Goal: Transaction & Acquisition: Purchase product/service

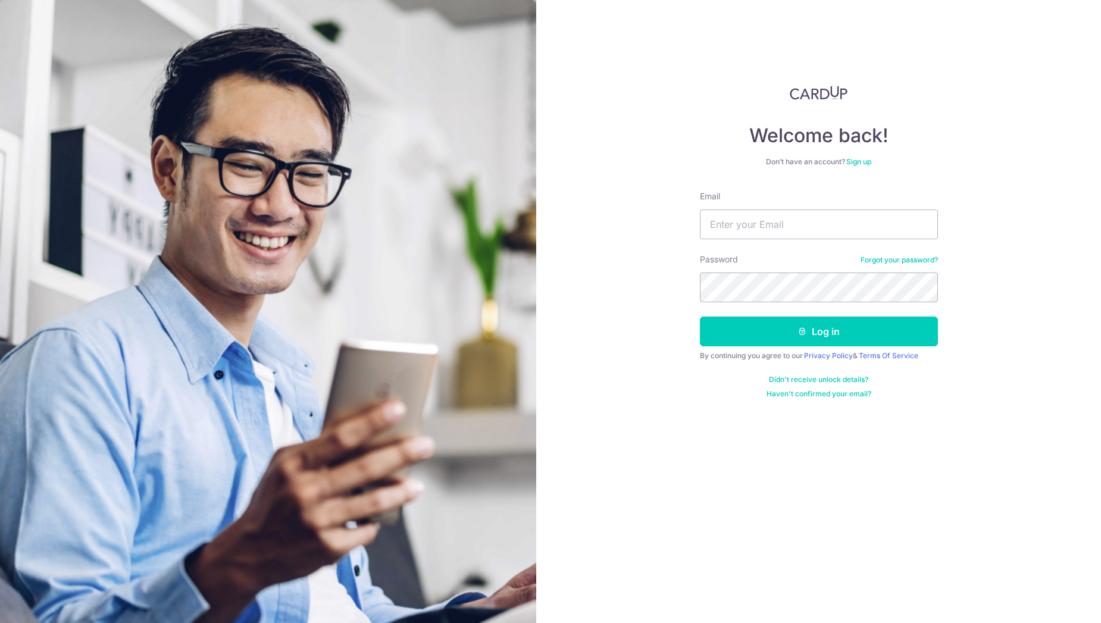
click at [739, 236] on input "Email" at bounding box center [819, 224] width 238 height 30
type input "[EMAIL_ADDRESS][DOMAIN_NAME]"
click at [700, 317] on button "Log in" at bounding box center [819, 332] width 238 height 30
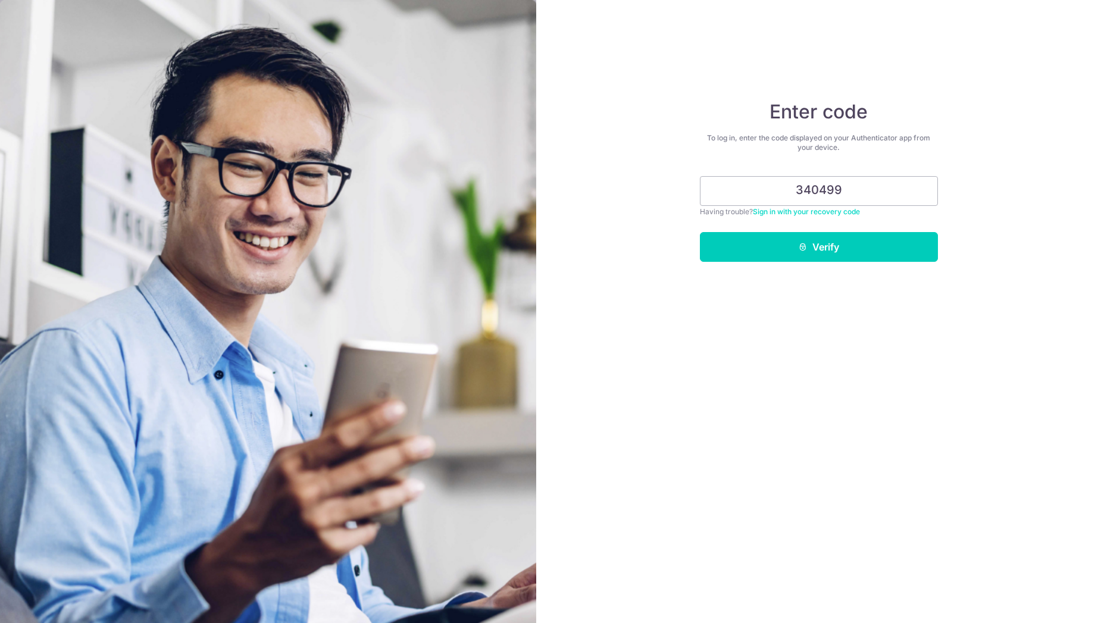
type input "340499"
click at [700, 232] on button "Verify" at bounding box center [819, 247] width 238 height 30
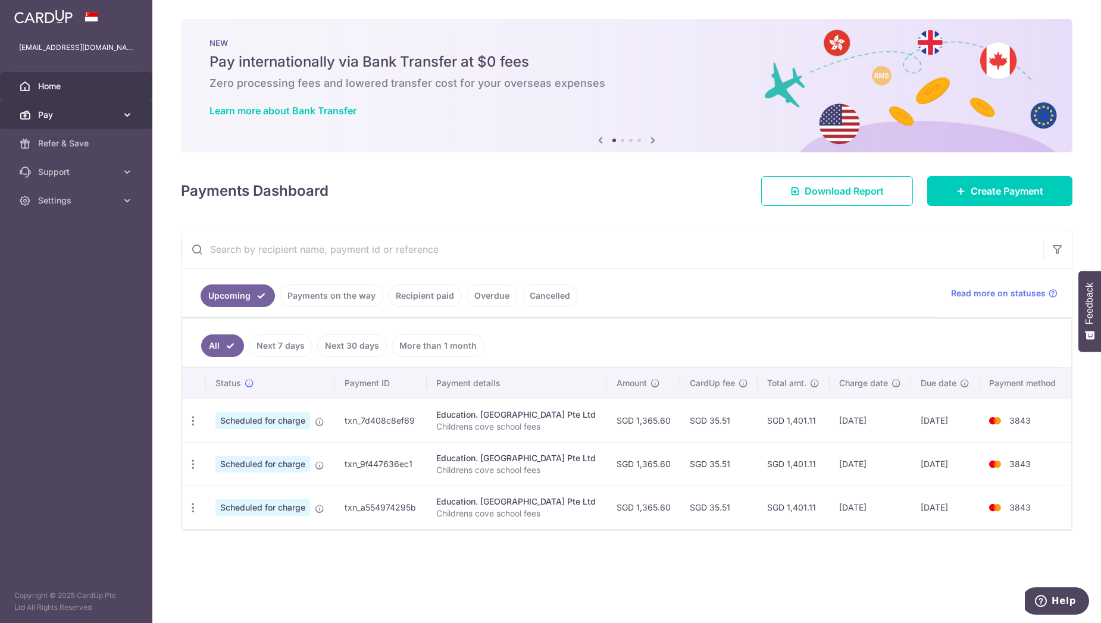
click at [128, 117] on icon at bounding box center [127, 115] width 12 height 12
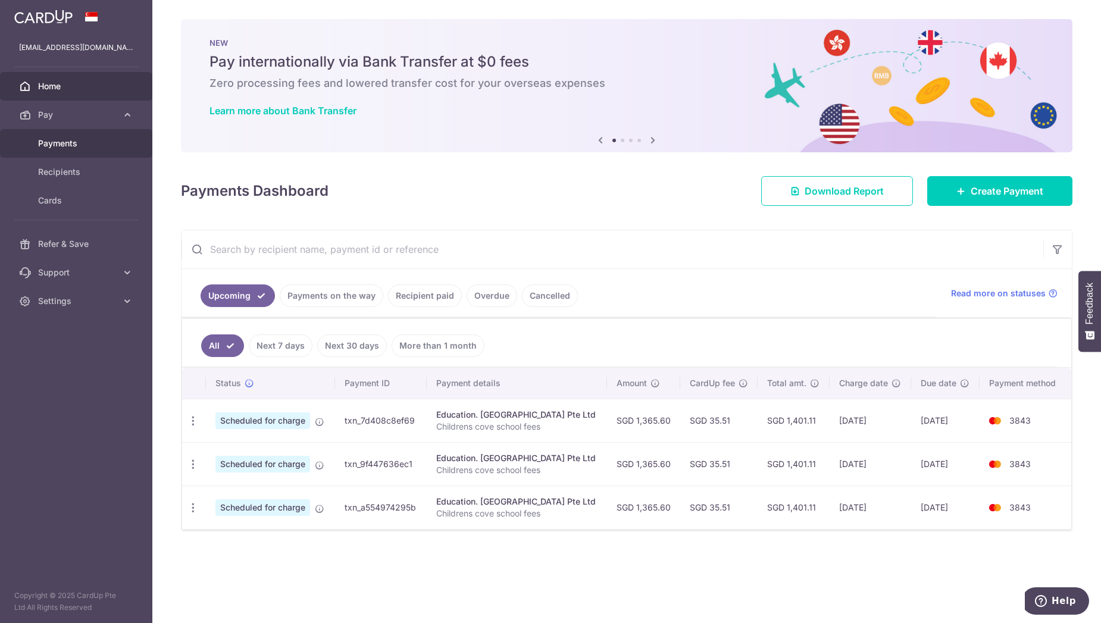
click at [95, 142] on span "Payments" at bounding box center [77, 143] width 79 height 12
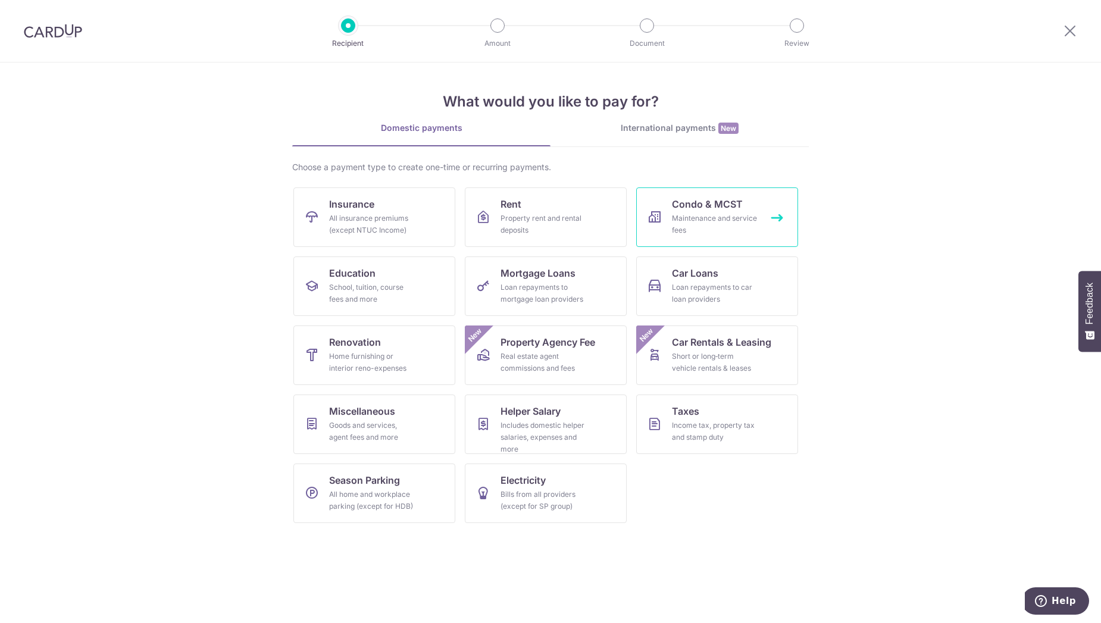
click at [701, 213] on div "Maintenance and service fees" at bounding box center [715, 224] width 86 height 24
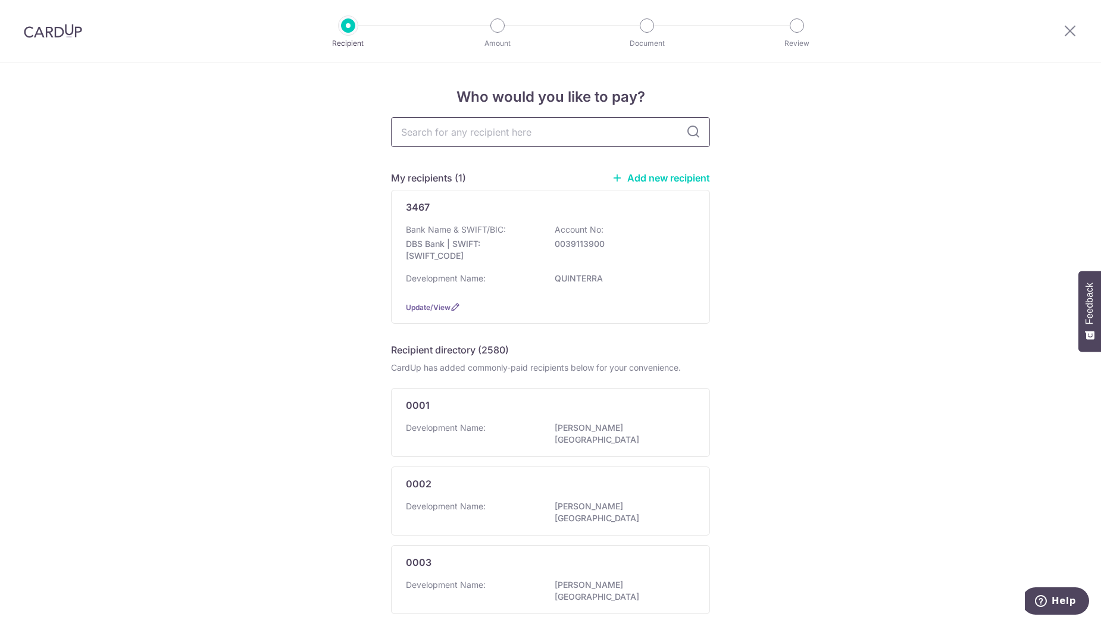
click at [552, 140] on input "text" at bounding box center [550, 132] width 319 height 30
click at [471, 258] on p "DBS Bank | SWIFT: DBSSSGSGXXX" at bounding box center [472, 250] width 133 height 24
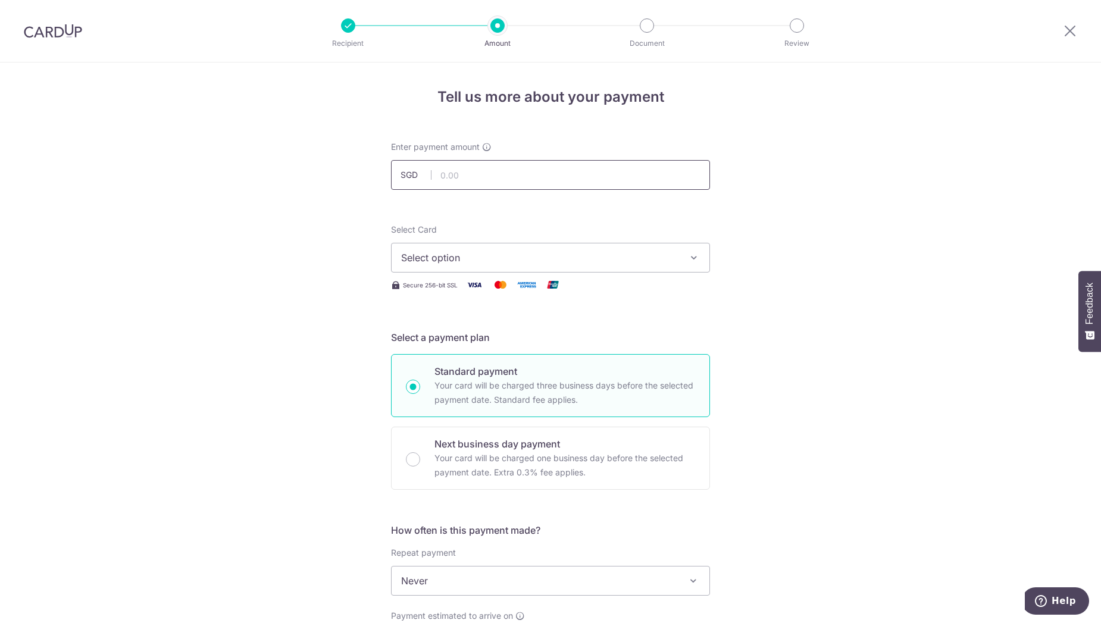
click at [543, 167] on input "text" at bounding box center [550, 175] width 319 height 30
type input "2,418.94"
click at [933, 192] on div "Tell us more about your payment Enter payment amount SGD 2,418.94 2418.94 Selec…" at bounding box center [550, 600] width 1101 height 1076
drag, startPoint x: 708, startPoint y: 250, endPoint x: 699, endPoint y: 254, distance: 9.6
click at [699, 254] on div "Tell us more about your payment Enter payment amount SGD 2,418.94 2418.94 Selec…" at bounding box center [550, 600] width 1101 height 1076
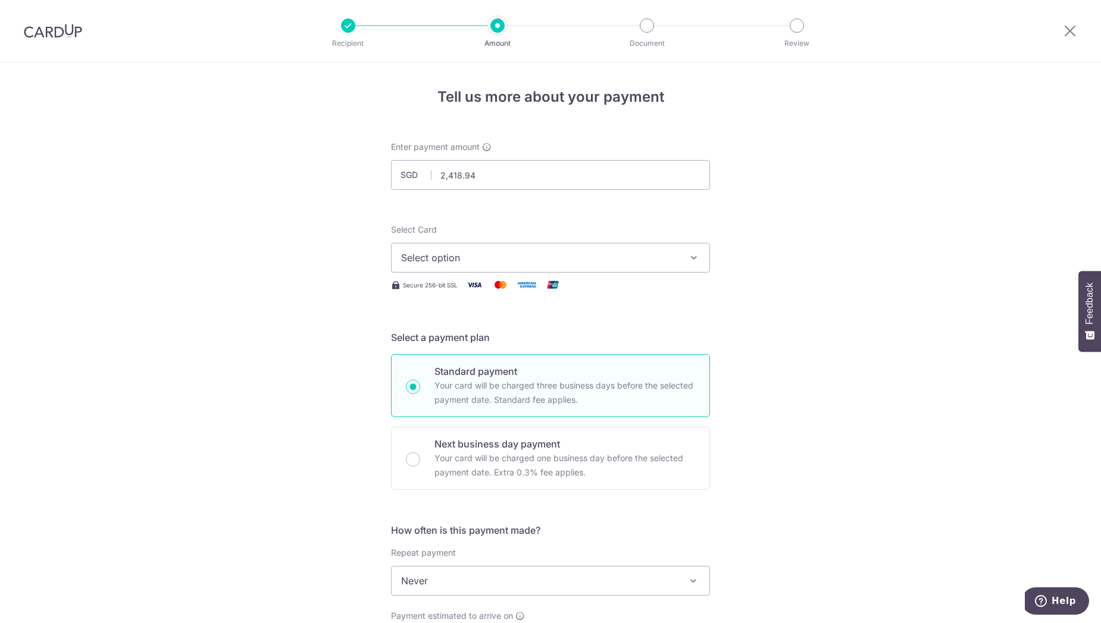
click at [674, 261] on span "Select option" at bounding box center [539, 257] width 277 height 14
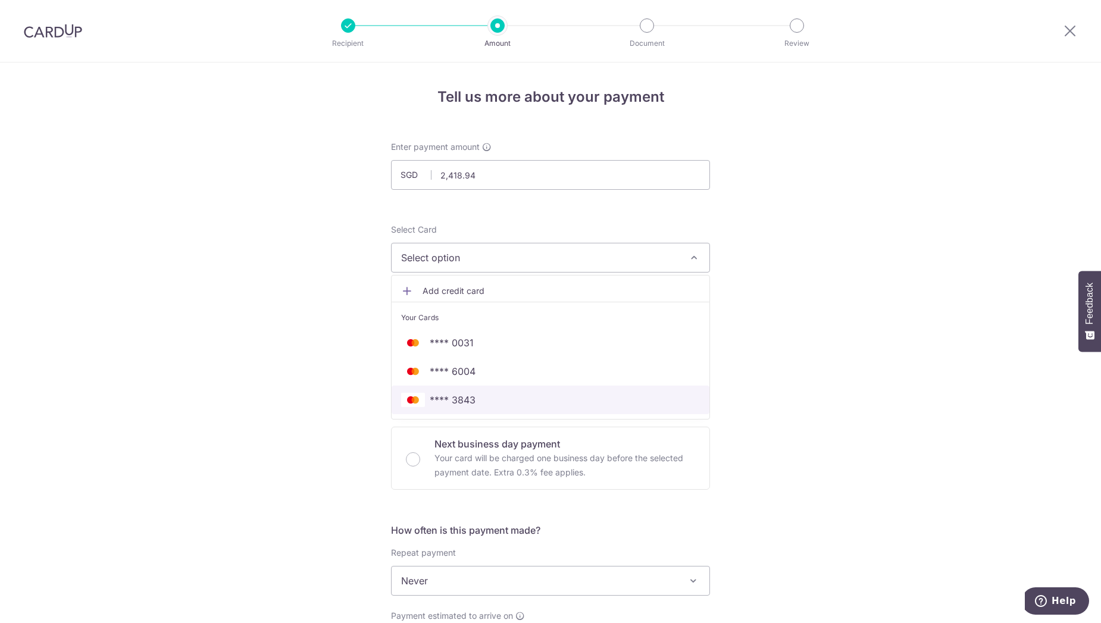
click at [522, 403] on span "**** 3843" at bounding box center [550, 400] width 299 height 14
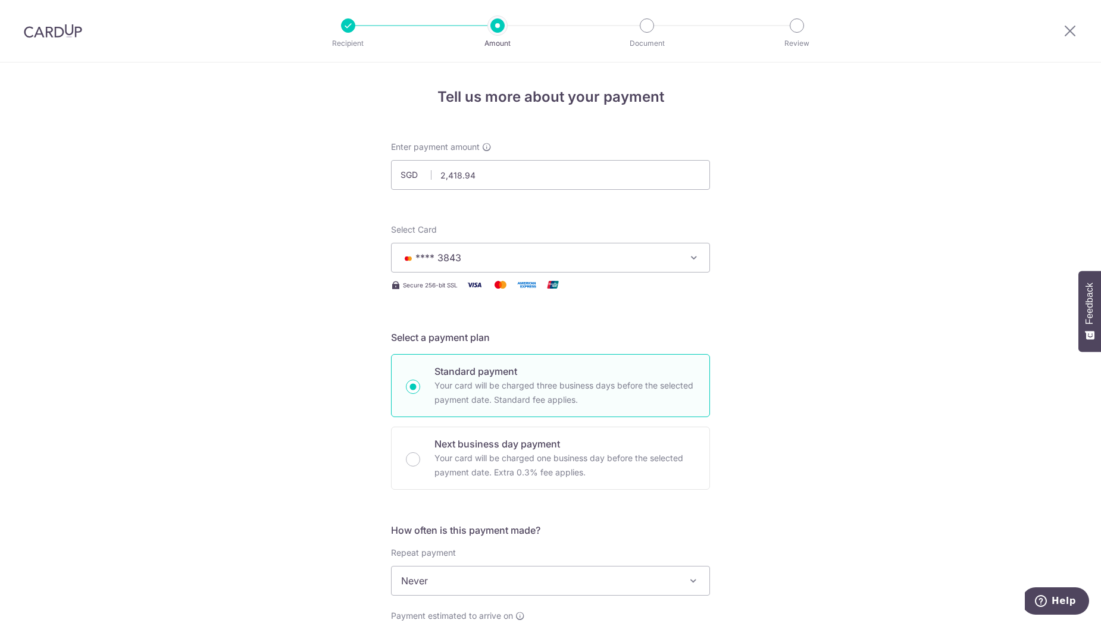
click at [821, 281] on div "Tell us more about your payment Enter payment amount SGD 2,418.94 2418.94 Selec…" at bounding box center [550, 600] width 1101 height 1076
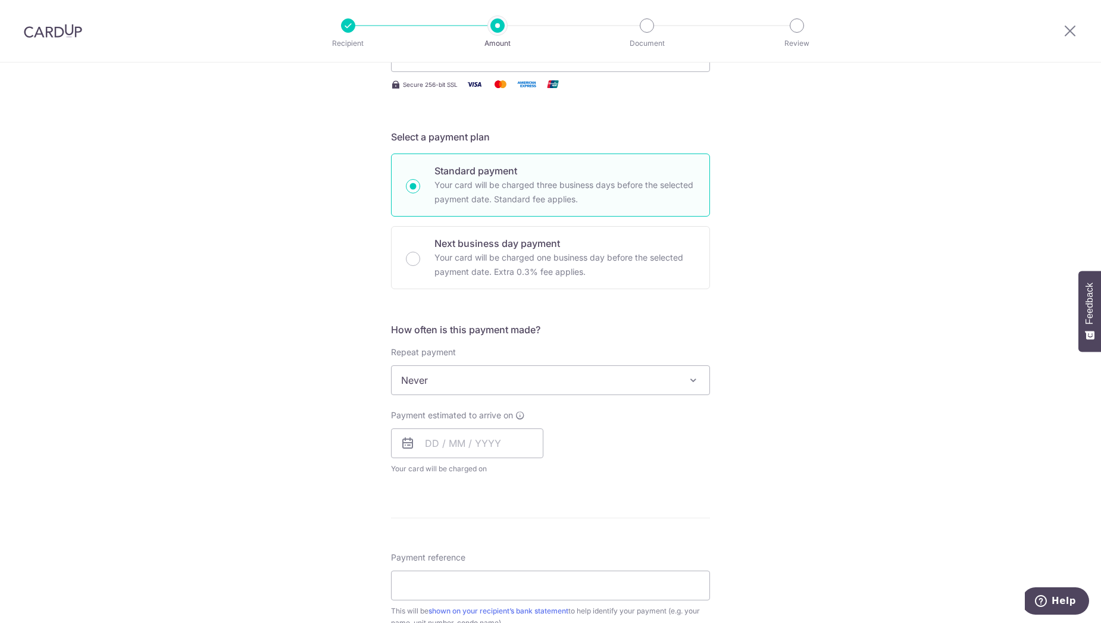
scroll to position [214, 0]
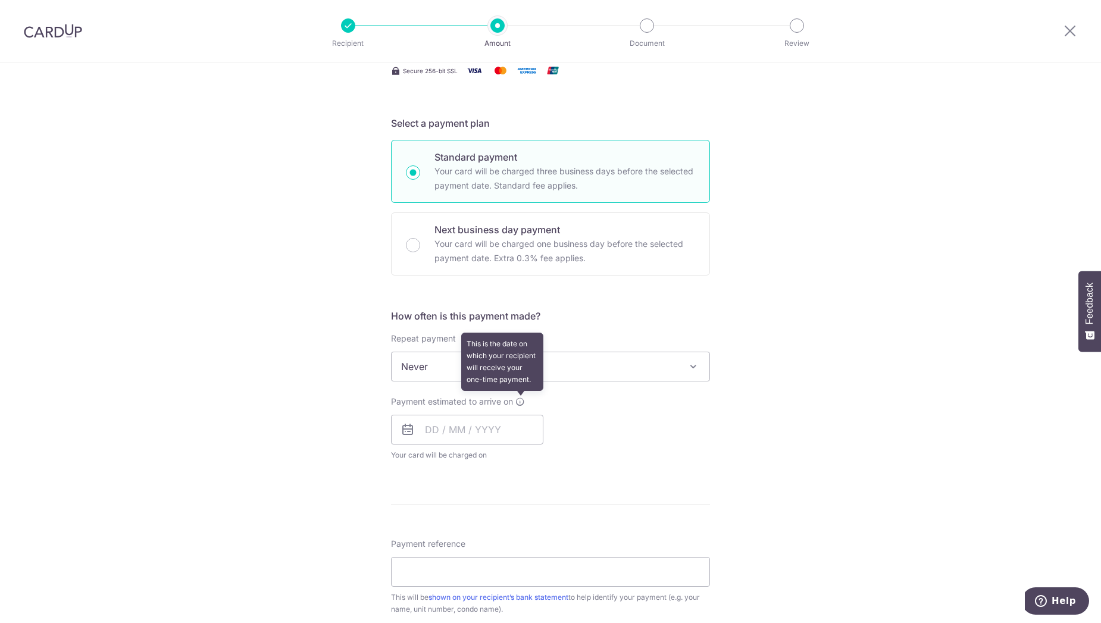
click at [517, 403] on icon at bounding box center [520, 402] width 10 height 10
click at [488, 430] on input "text" at bounding box center [467, 430] width 152 height 30
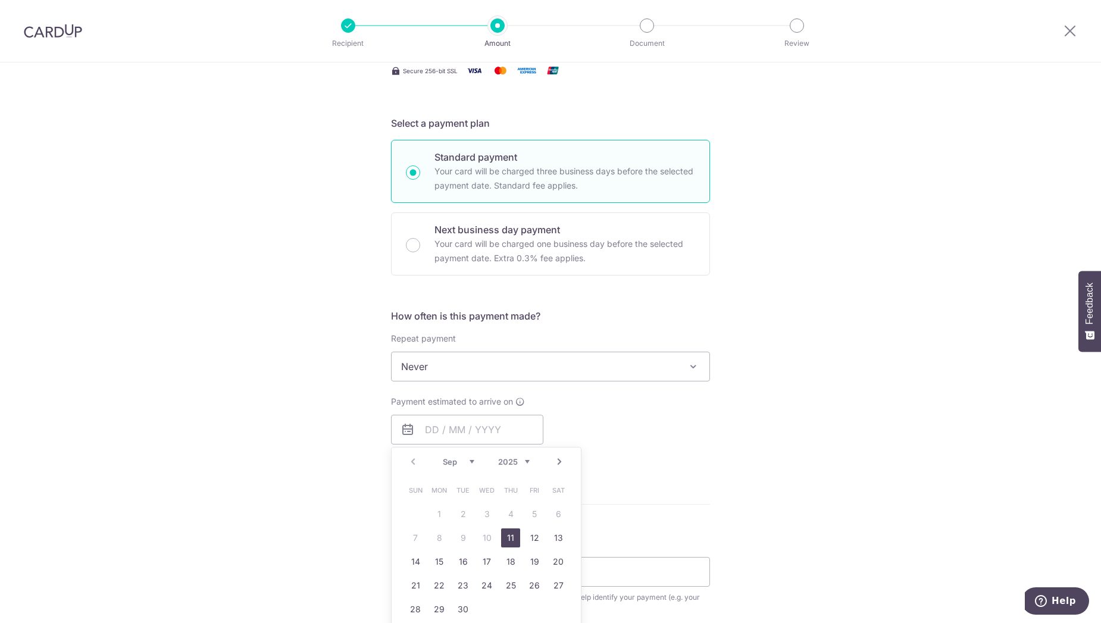
click at [503, 534] on link "11" at bounding box center [510, 537] width 19 height 19
type input "11/09/2025"
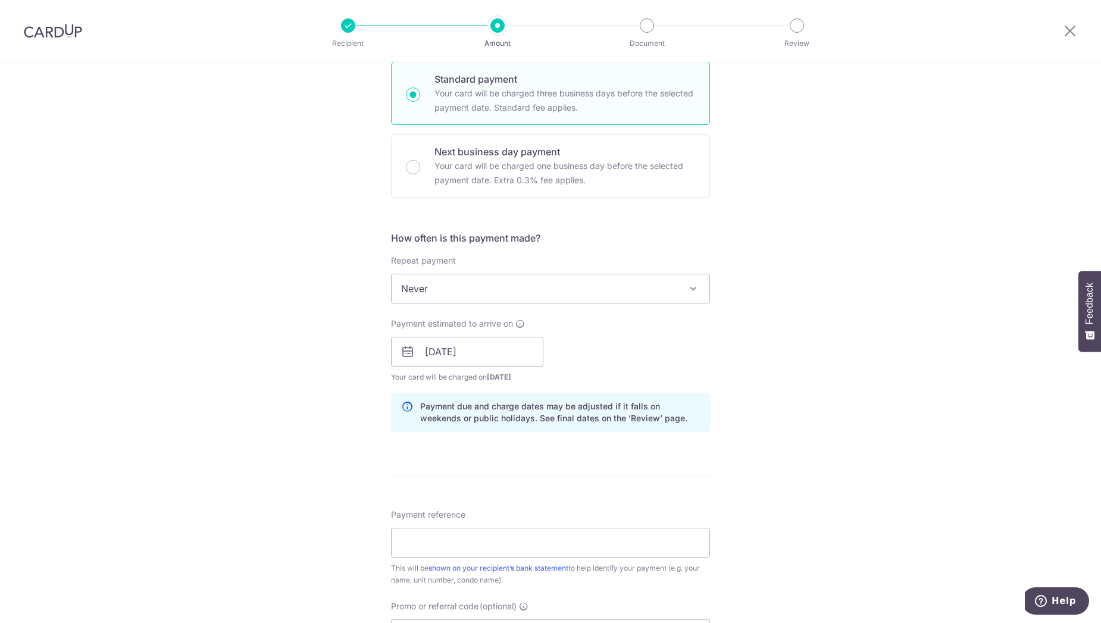
scroll to position [357, 0]
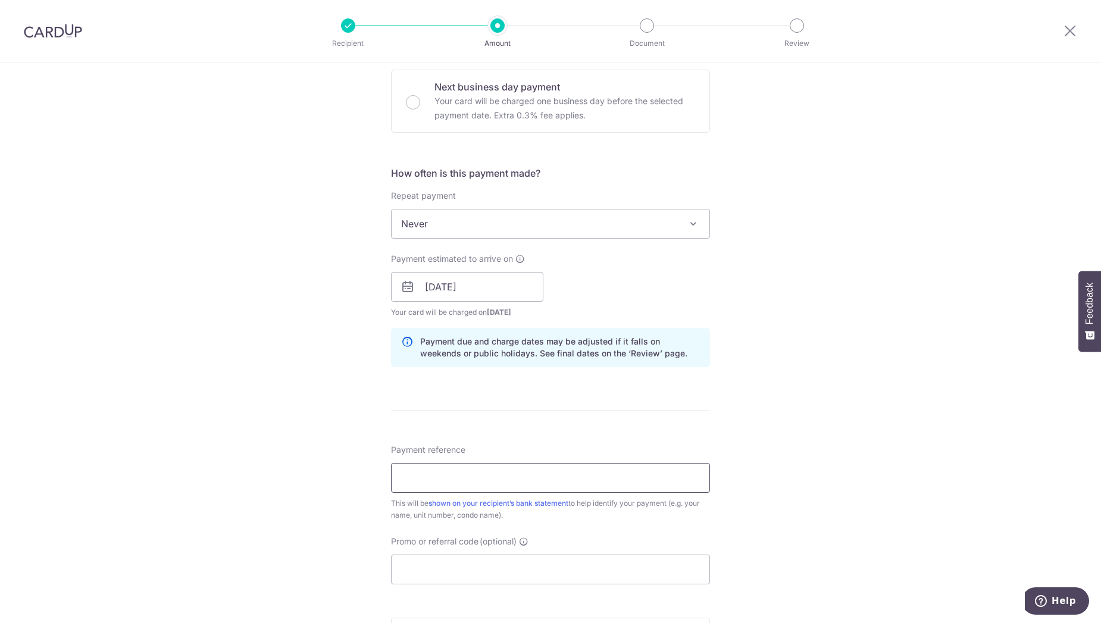
click at [472, 480] on input "Payment reference" at bounding box center [550, 478] width 319 height 30
type input "Quinterra apt fees"
click at [486, 578] on input "Promo or referral code (optional)" at bounding box center [550, 570] width 319 height 30
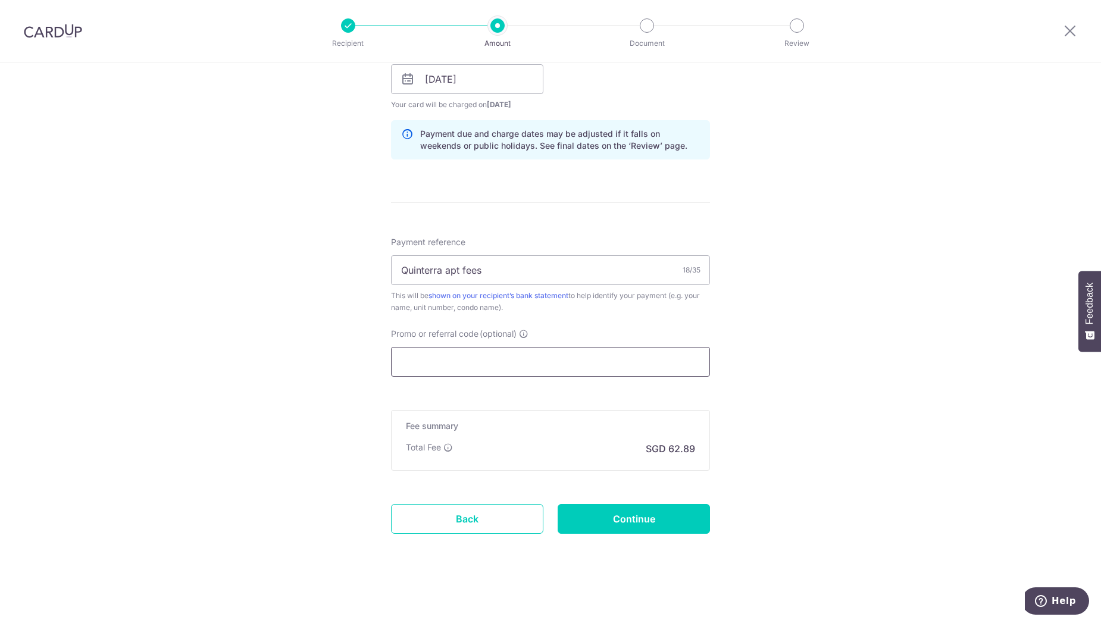
click at [488, 363] on input "Promo or referral code (optional)" at bounding box center [550, 362] width 319 height 30
paste input "OCBC90NMC"
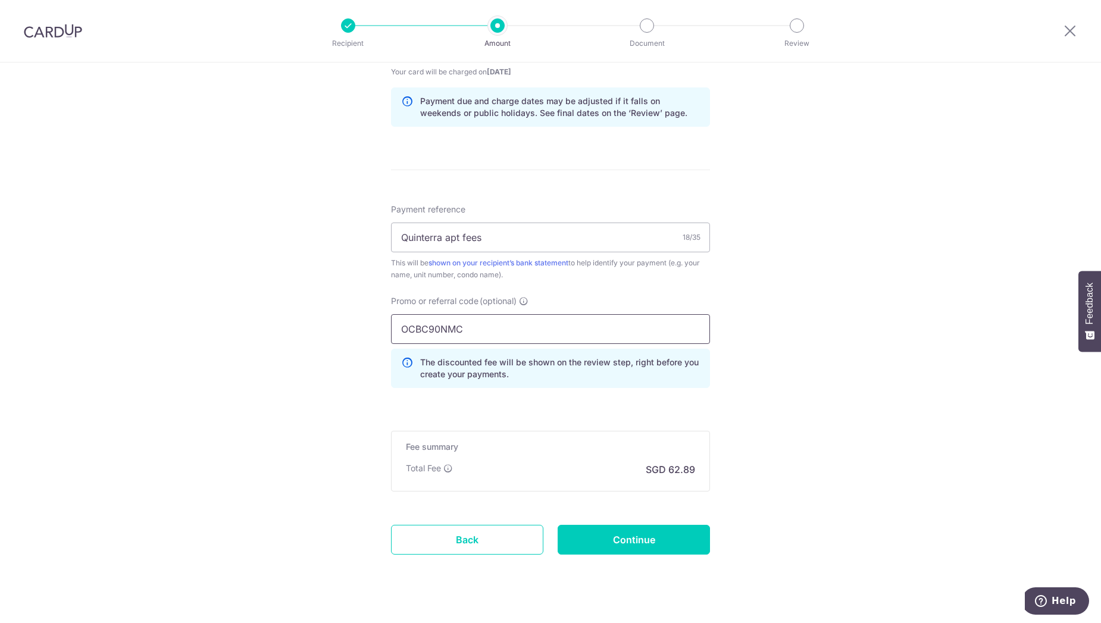
scroll to position [618, 0]
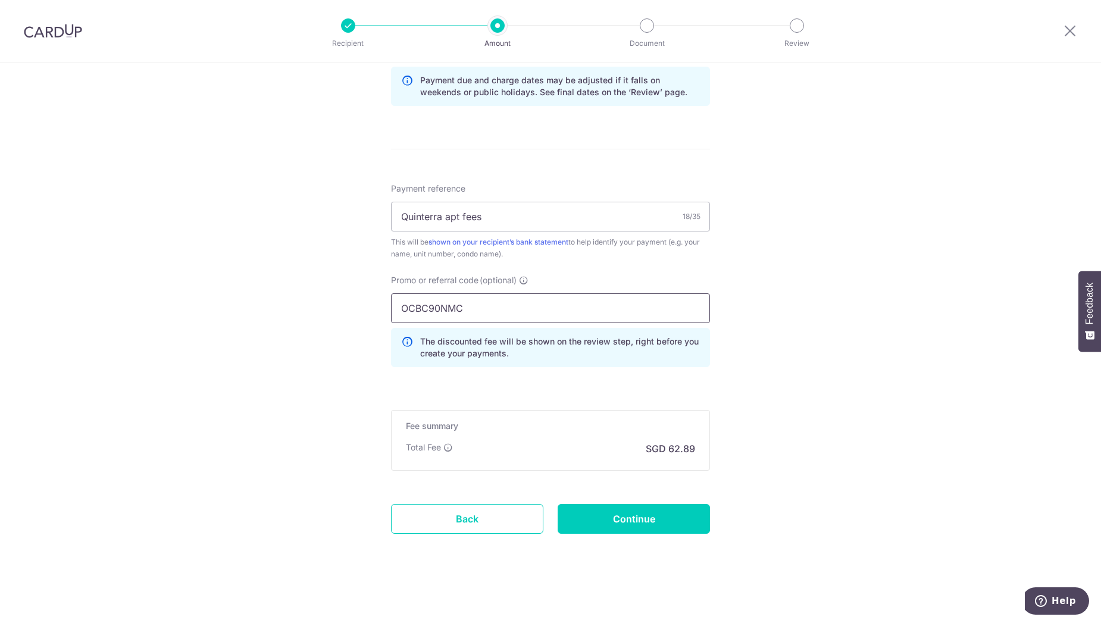
type input "OCBC90NMC"
click at [443, 452] on div "Total Fee This fee contributes to keeping our service secure and reliable, and …" at bounding box center [429, 447] width 47 height 12
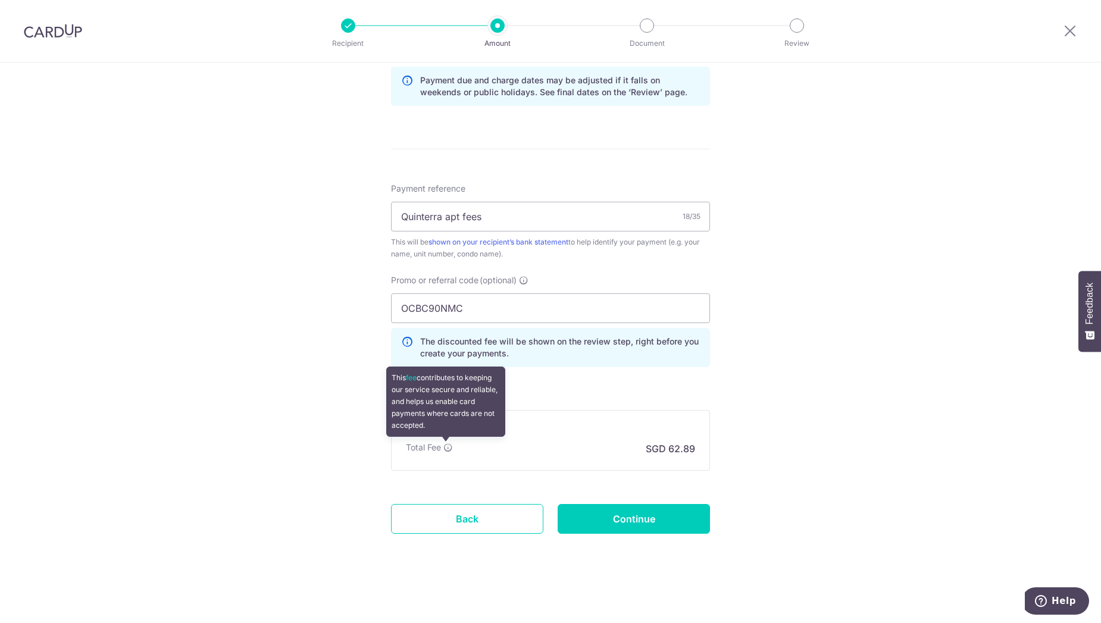
click at [443, 450] on icon at bounding box center [448, 448] width 10 height 10
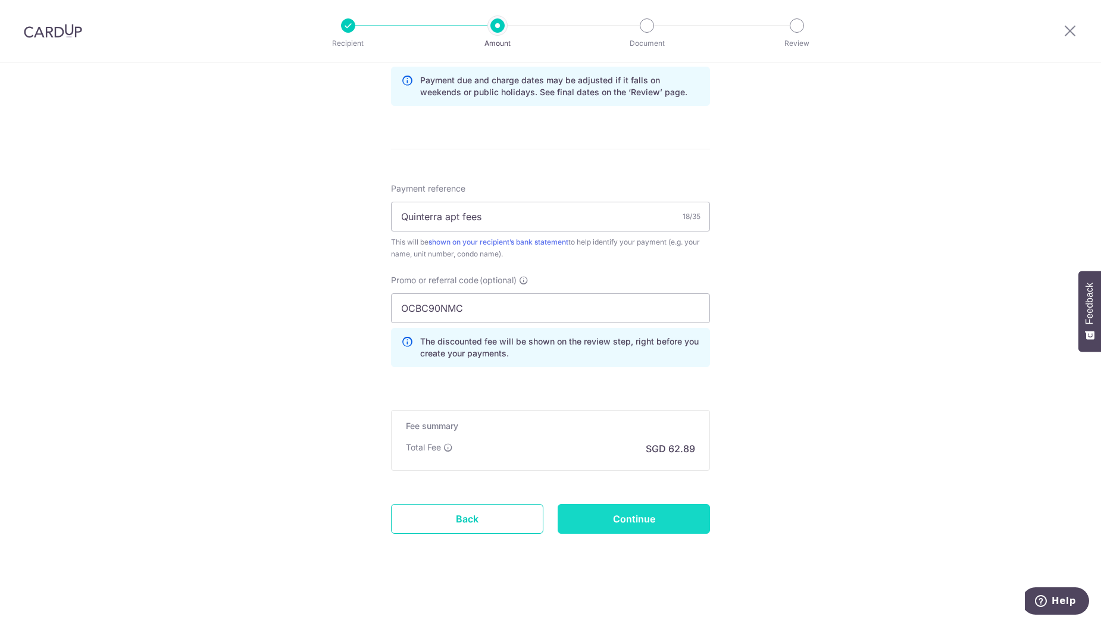
click at [591, 515] on input "Continue" at bounding box center [634, 519] width 152 height 30
type input "Create Schedule"
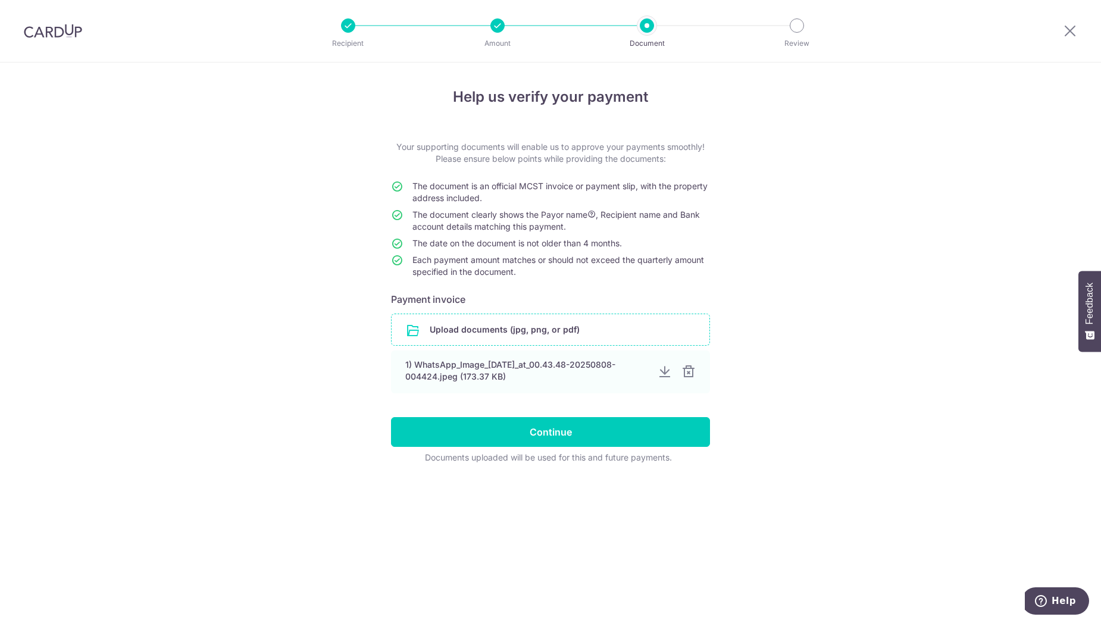
click at [566, 341] on input "file" at bounding box center [551, 329] width 318 height 31
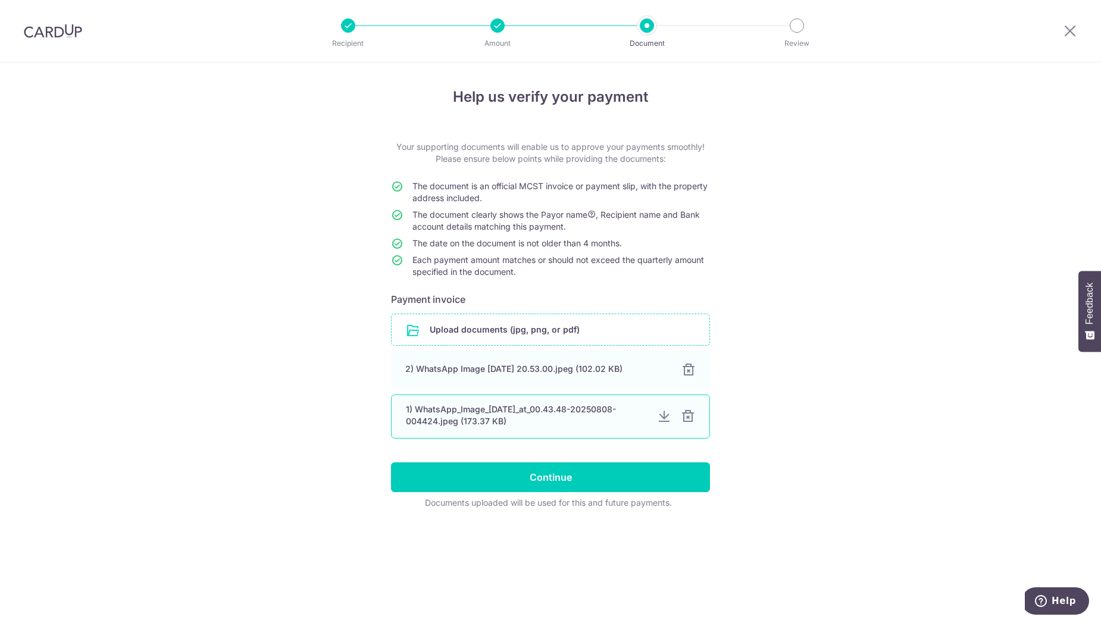
click at [687, 415] on div at bounding box center [688, 416] width 14 height 14
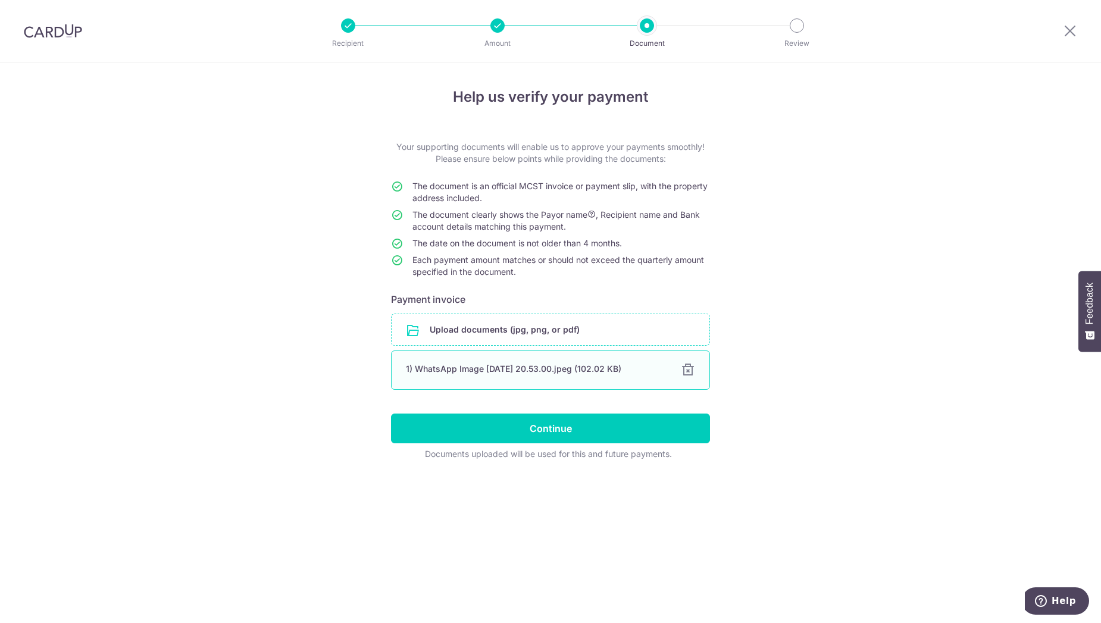
click at [694, 373] on div at bounding box center [688, 370] width 14 height 14
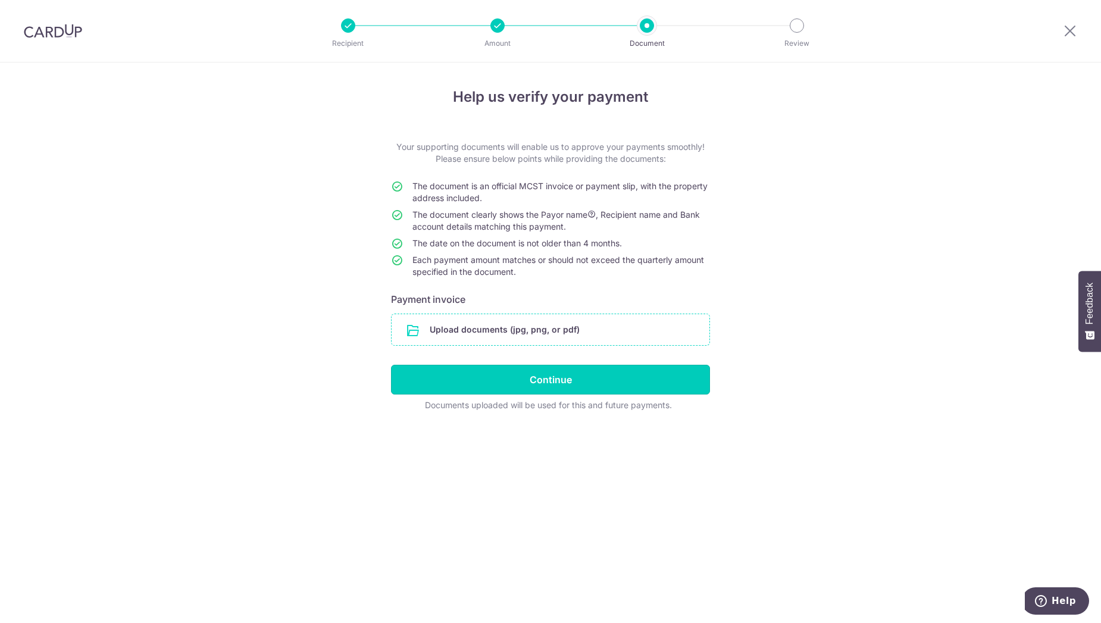
drag, startPoint x: 488, startPoint y: 371, endPoint x: 498, endPoint y: 324, distance: 48.7
click at [498, 324] on form "Your supporting documents will enable us to approve your payments smoothly! Ple…" at bounding box center [550, 276] width 319 height 270
click at [497, 324] on input "file" at bounding box center [551, 329] width 318 height 31
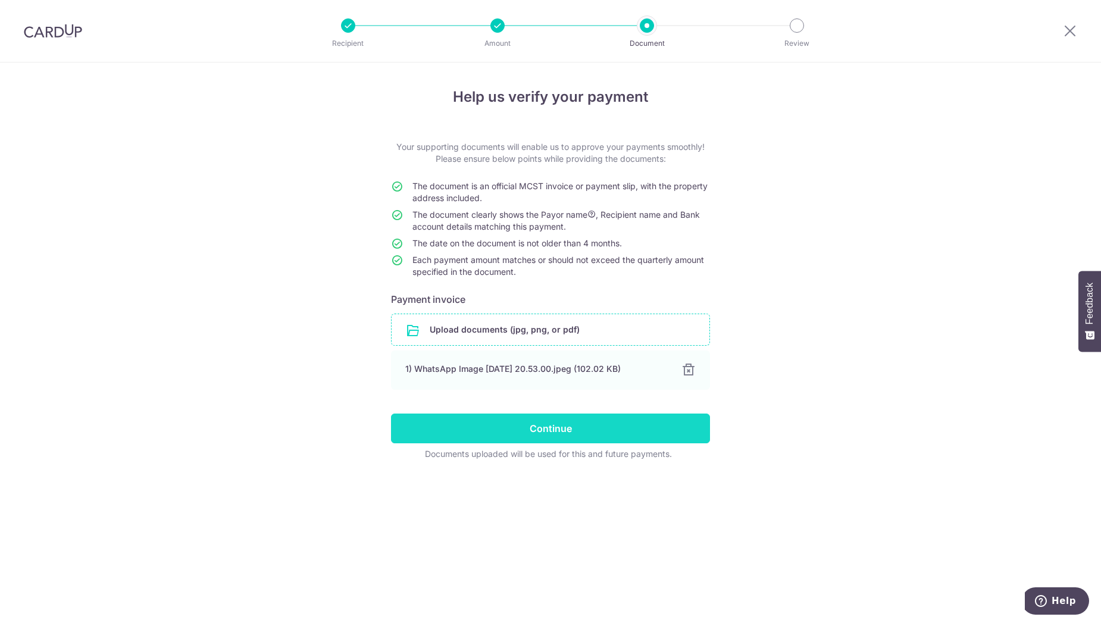
click at [552, 419] on input "Continue" at bounding box center [550, 429] width 319 height 30
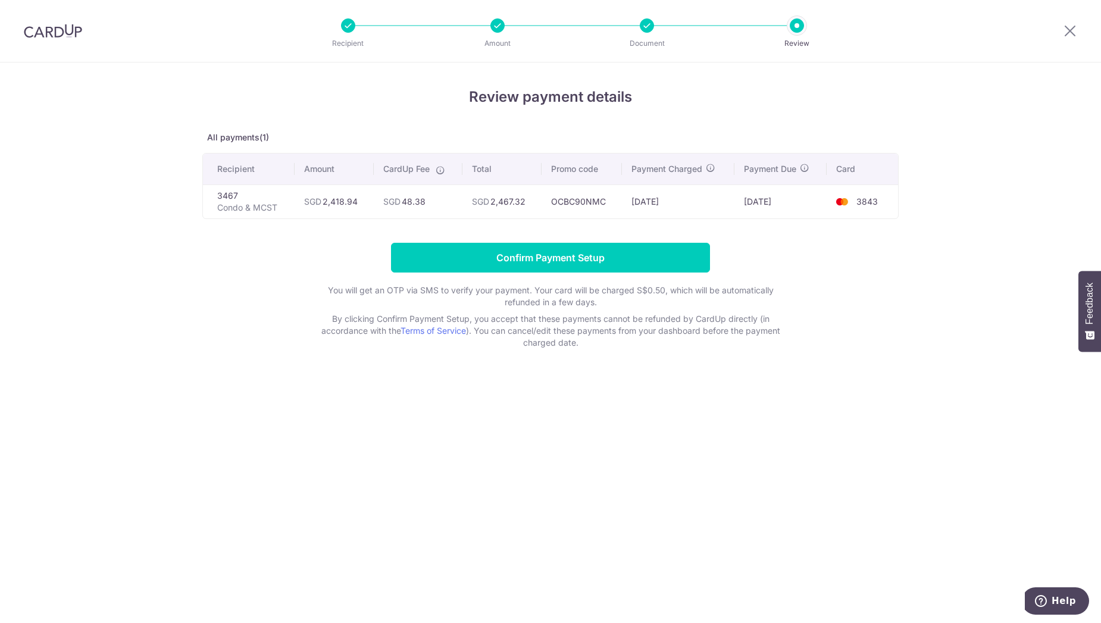
click at [403, 200] on td "SGD 48.38" at bounding box center [418, 201] width 88 height 34
click at [409, 200] on td "SGD 48.38" at bounding box center [418, 201] width 88 height 34
click at [437, 202] on td "SGD 48.38" at bounding box center [418, 201] width 88 height 34
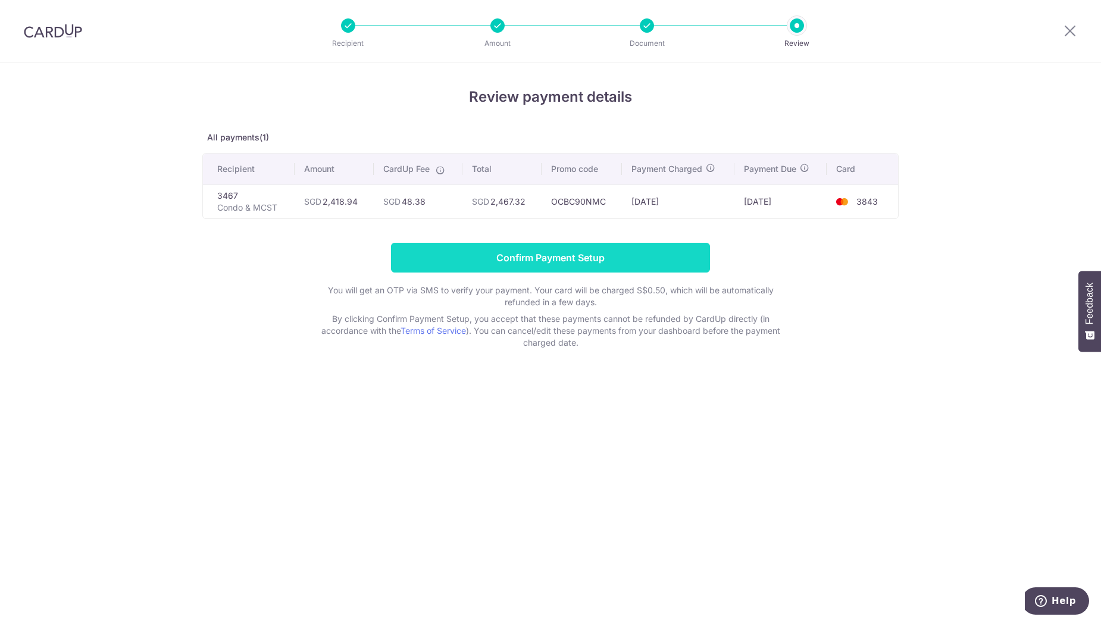
click at [566, 253] on input "Confirm Payment Setup" at bounding box center [550, 258] width 319 height 30
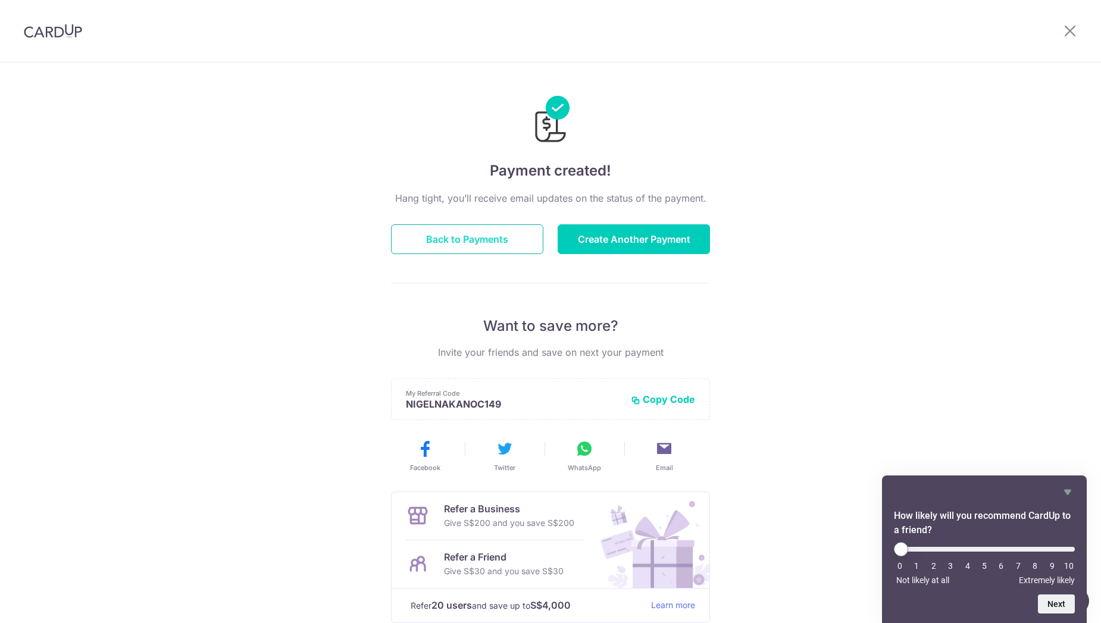
click at [418, 237] on button "Back to Payments" at bounding box center [467, 239] width 152 height 30
